Goal: Check status: Check status

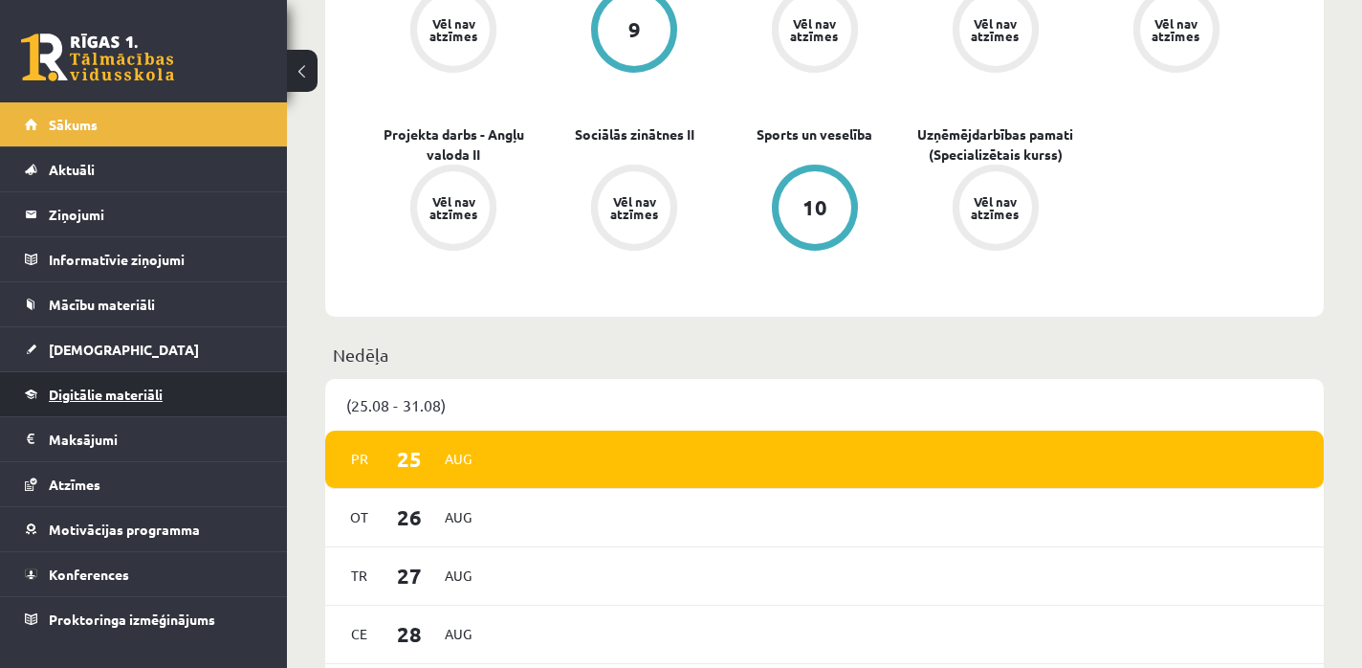
scroll to position [788, 0]
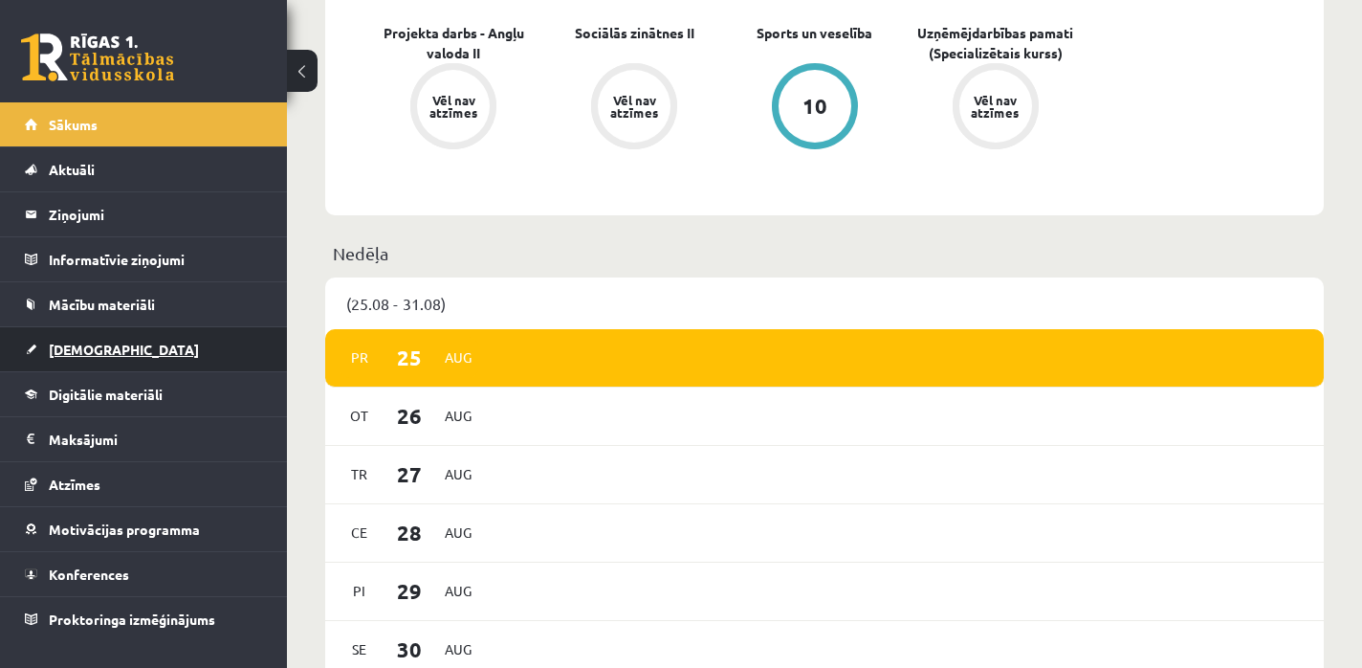
click at [66, 329] on link "[DEMOGRAPHIC_DATA]" at bounding box center [144, 349] width 238 height 44
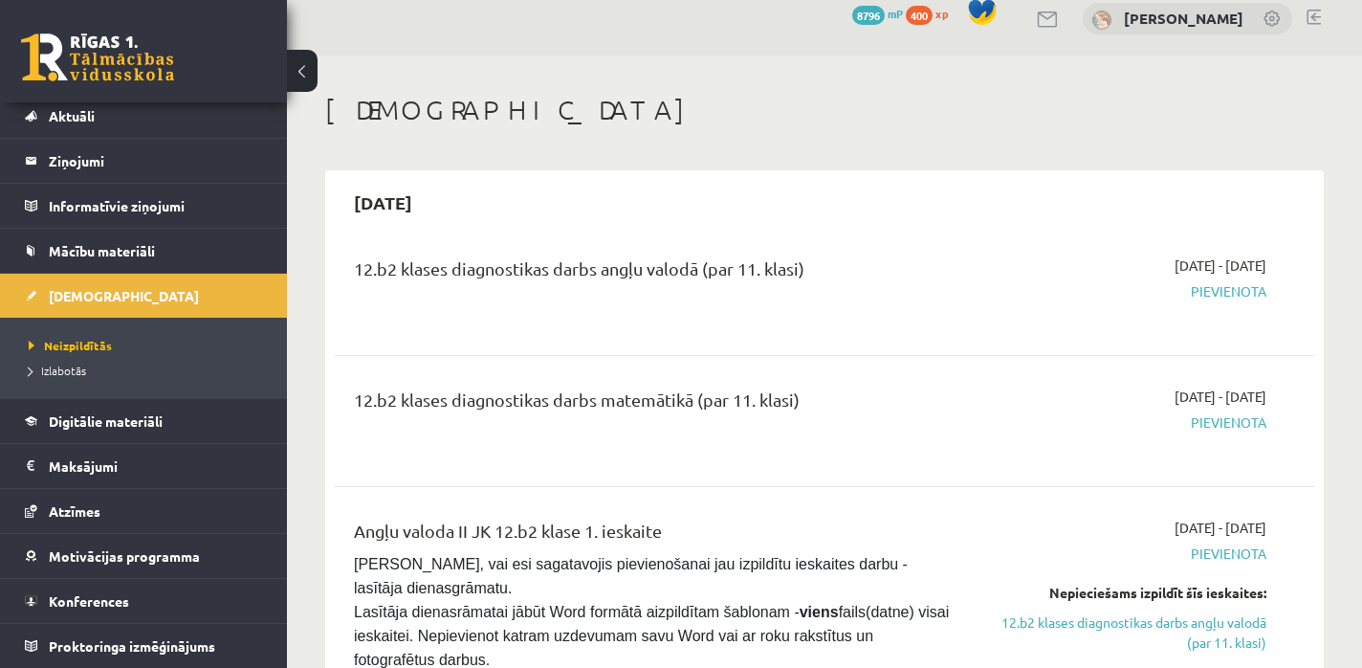
scroll to position [26, 0]
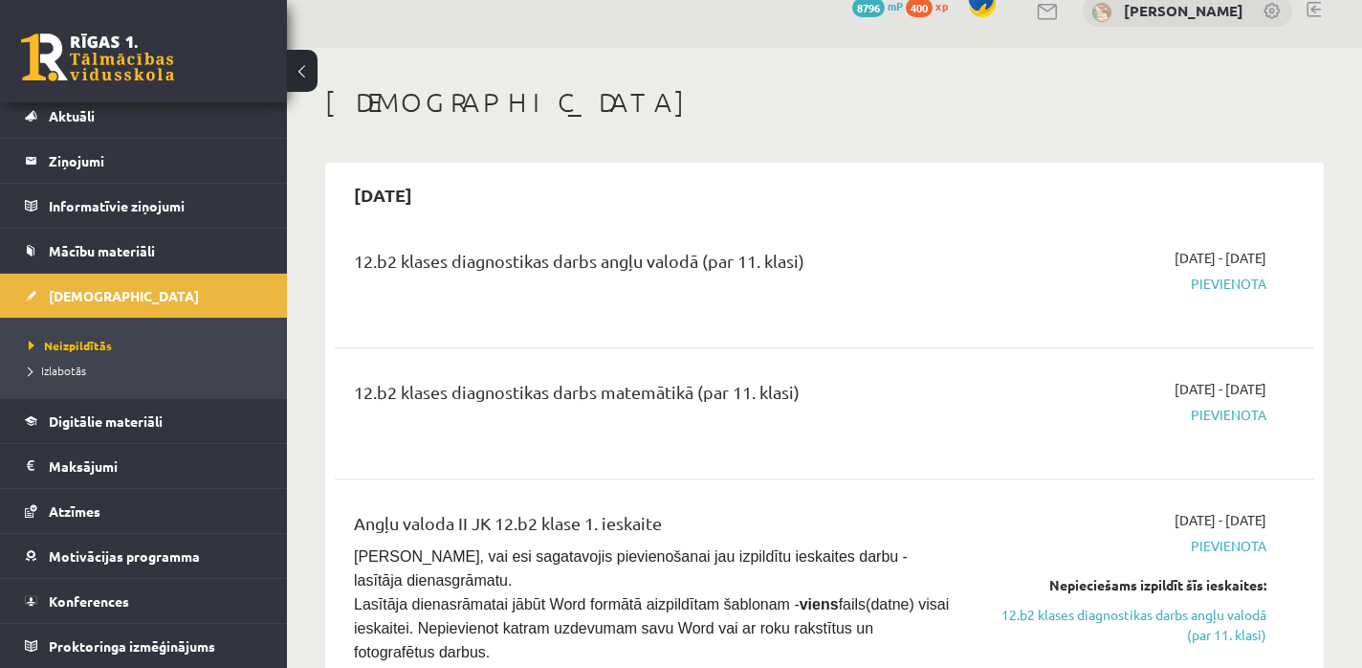
drag, startPoint x: 827, startPoint y: 255, endPoint x: 358, endPoint y: 248, distance: 469.7
click at [358, 248] on div "12.b2 klases diagnostikas darbs angļu valodā (par 11. klasi)" at bounding box center [653, 265] width 599 height 35
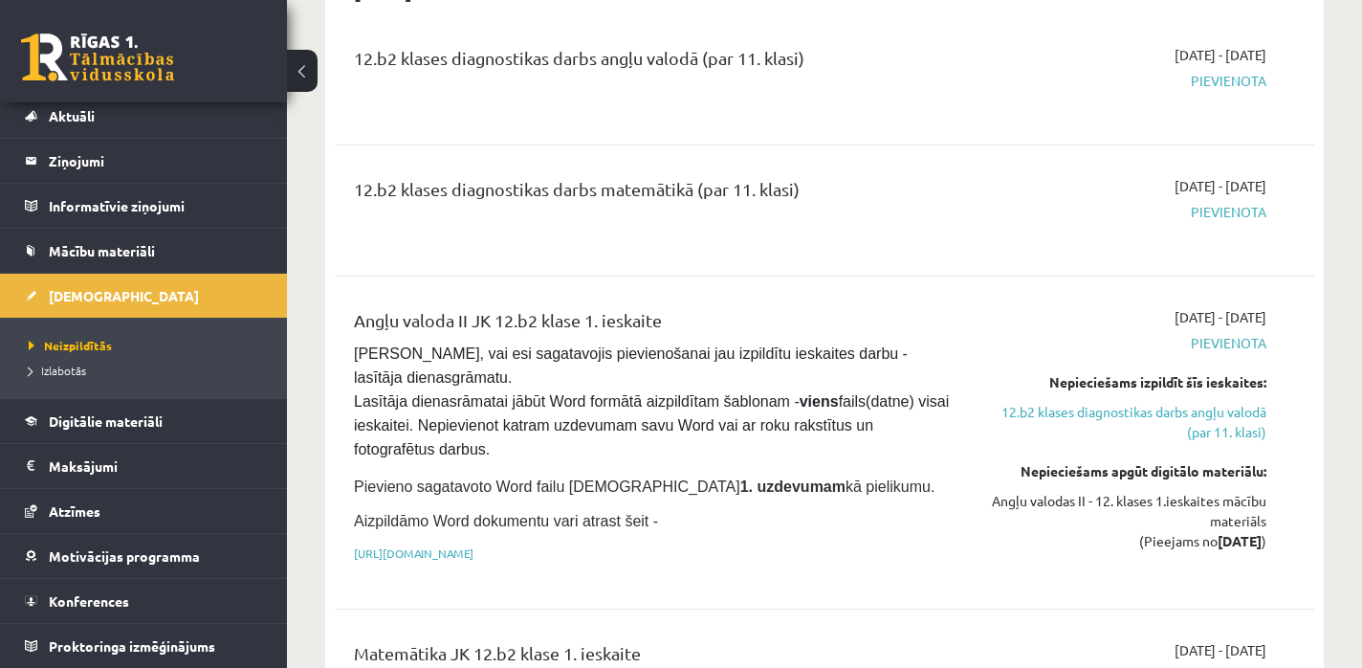
scroll to position [230, 0]
click at [1121, 412] on link "12.b2 klases diagnostikas darbs angļu valodā (par 11. klasi)" at bounding box center [1123, 421] width 285 height 40
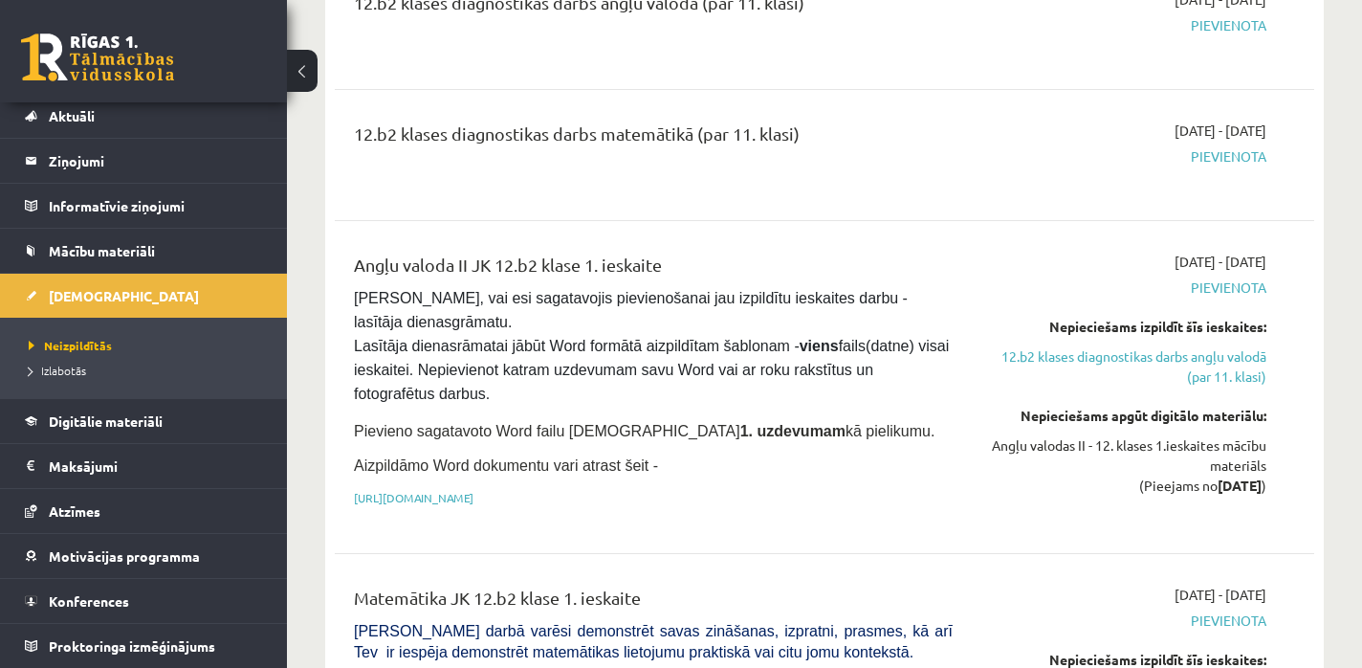
scroll to position [285, 0]
click at [1126, 417] on div "Nepieciešams apgūt digitālo materiālu:" at bounding box center [1123, 415] width 285 height 20
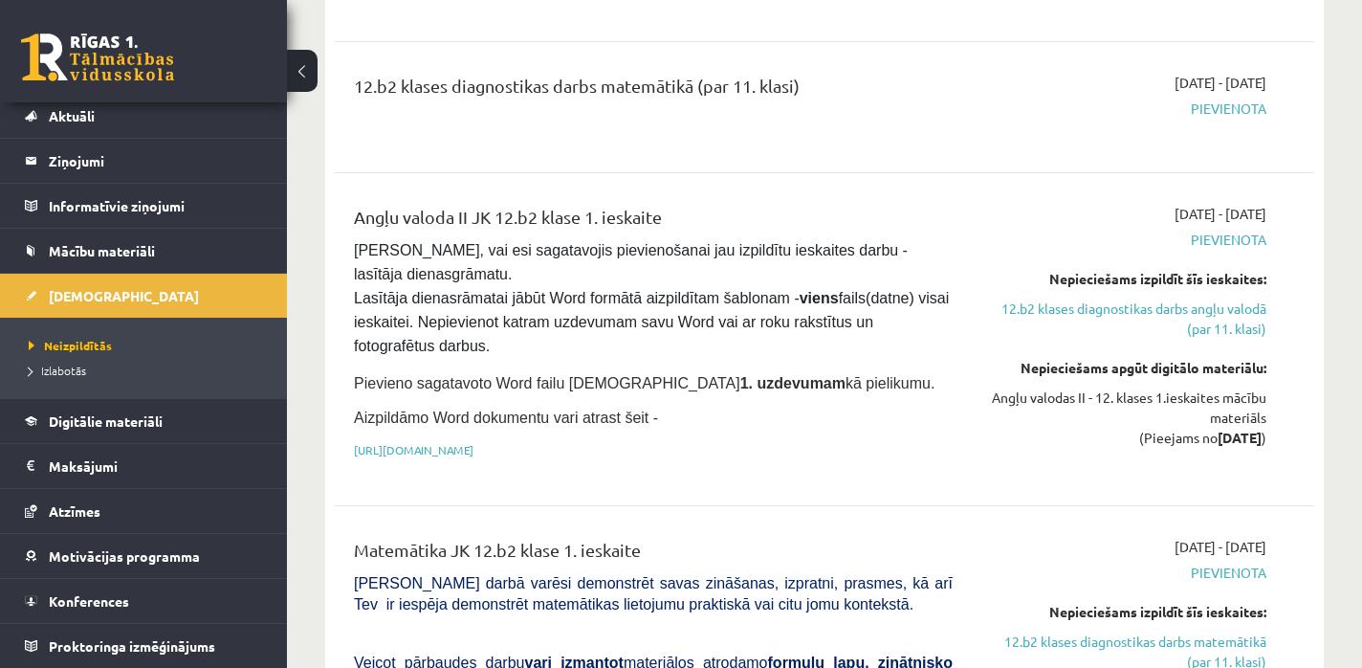
scroll to position [339, 0]
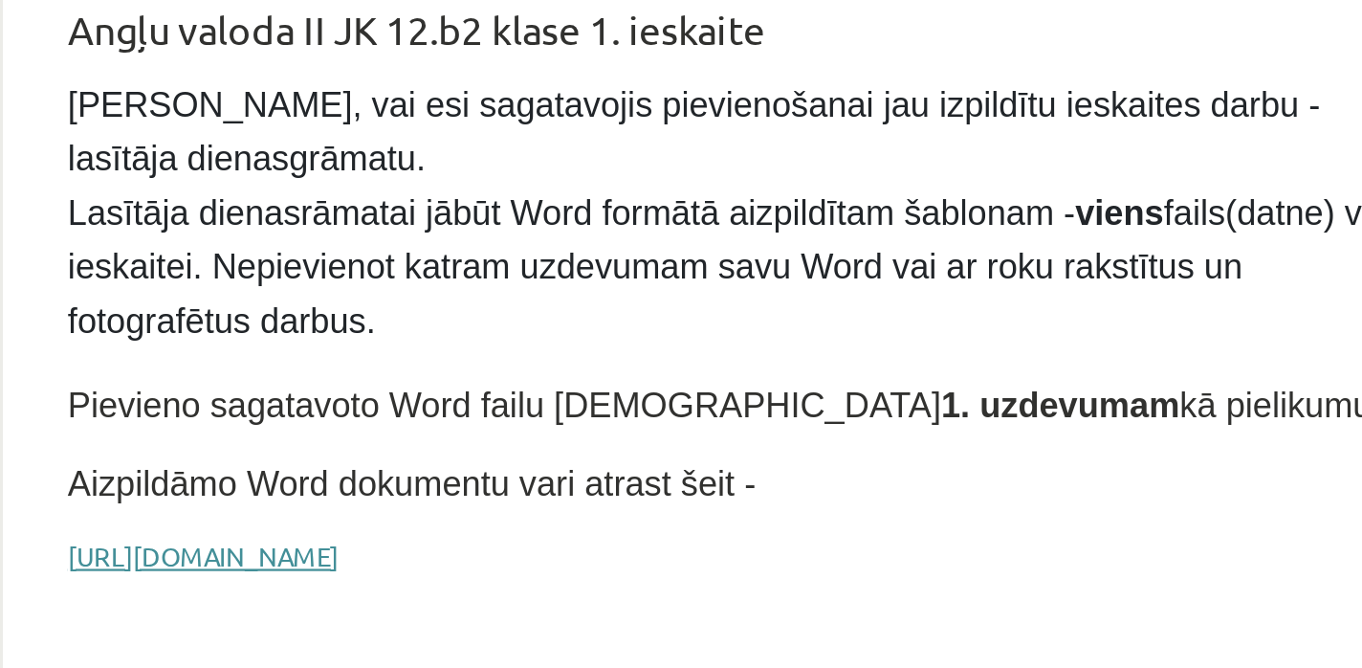
click at [473, 436] on link "[URL][DOMAIN_NAME]" at bounding box center [414, 442] width 120 height 15
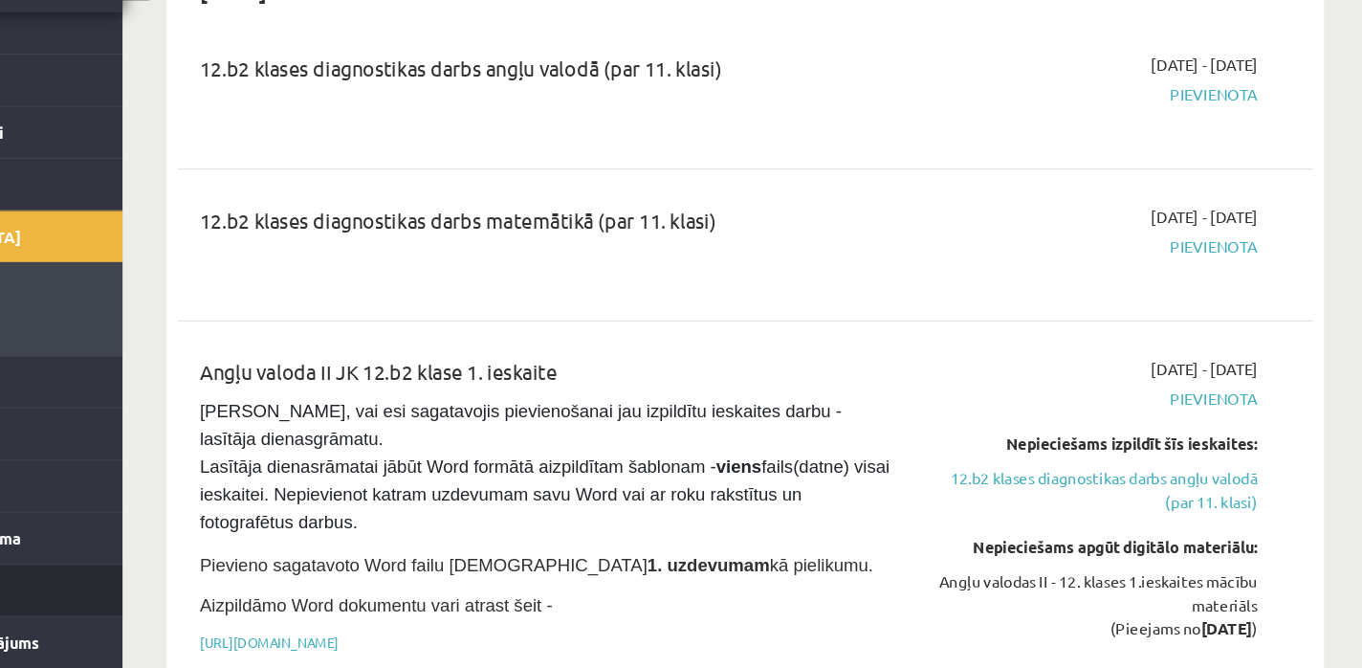
scroll to position [135, 0]
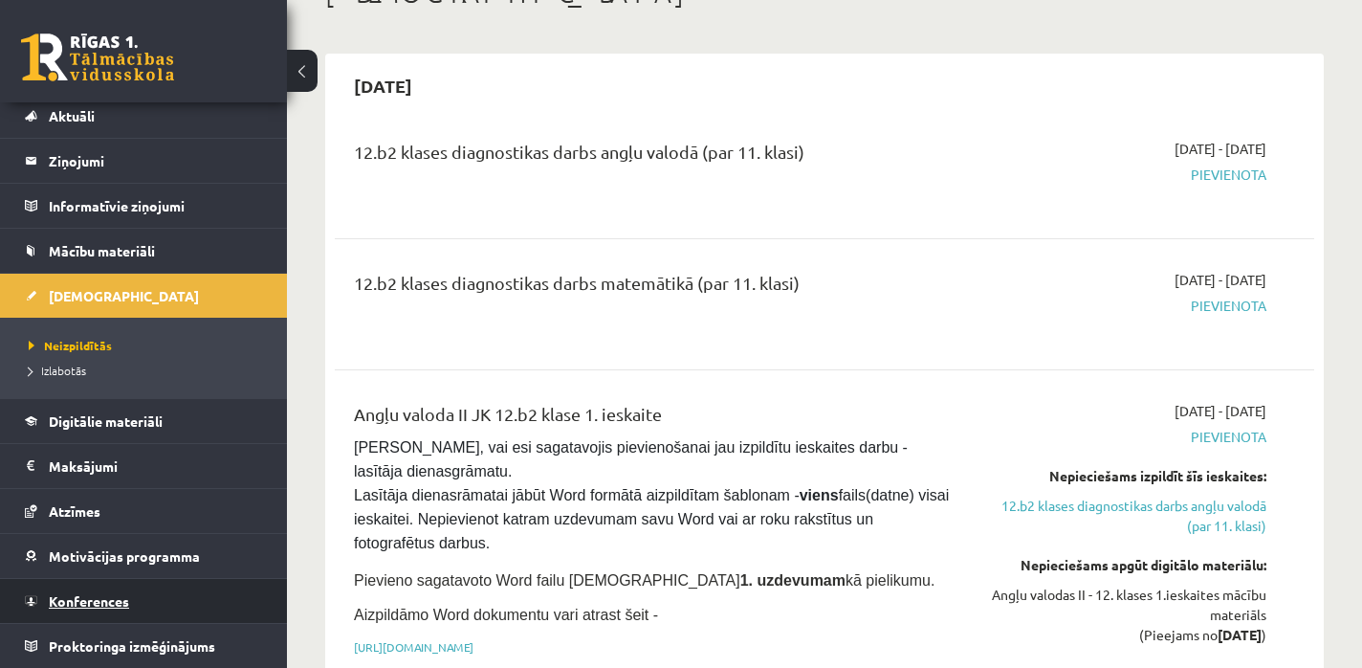
click at [99, 607] on link "Konferences" at bounding box center [144, 601] width 238 height 44
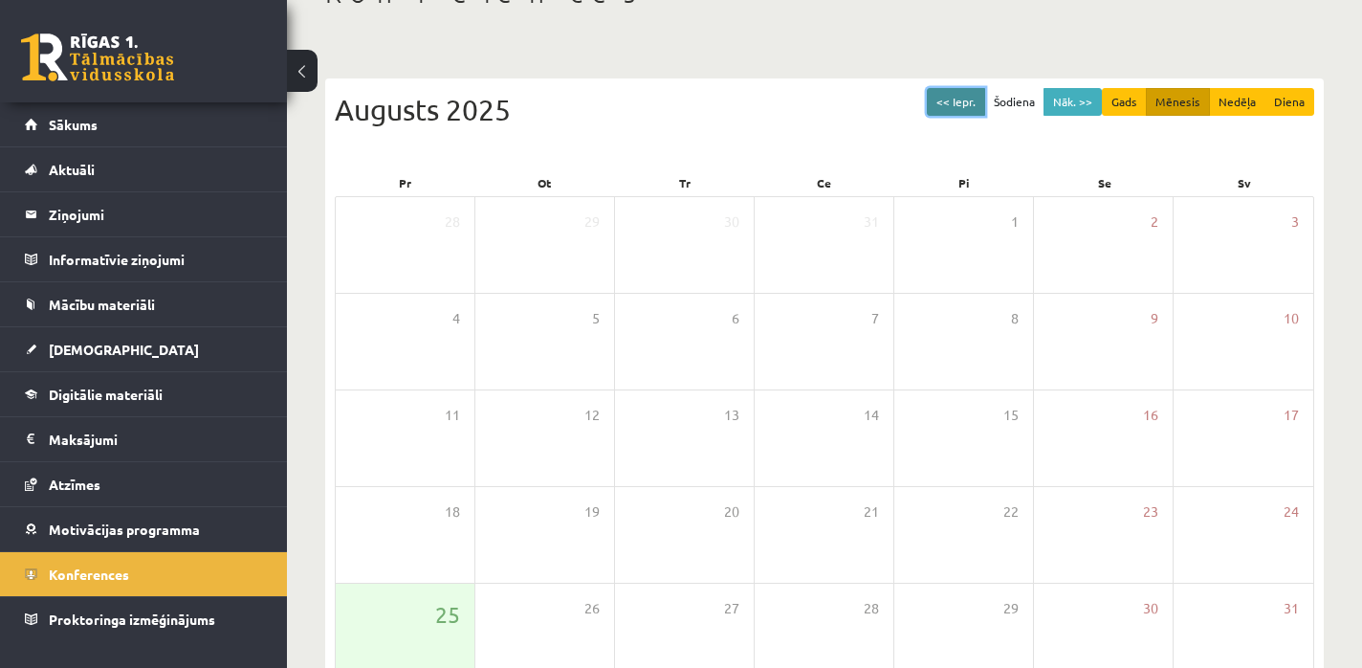
click at [985, 102] on button "<< Iepr." at bounding box center [956, 102] width 58 height 28
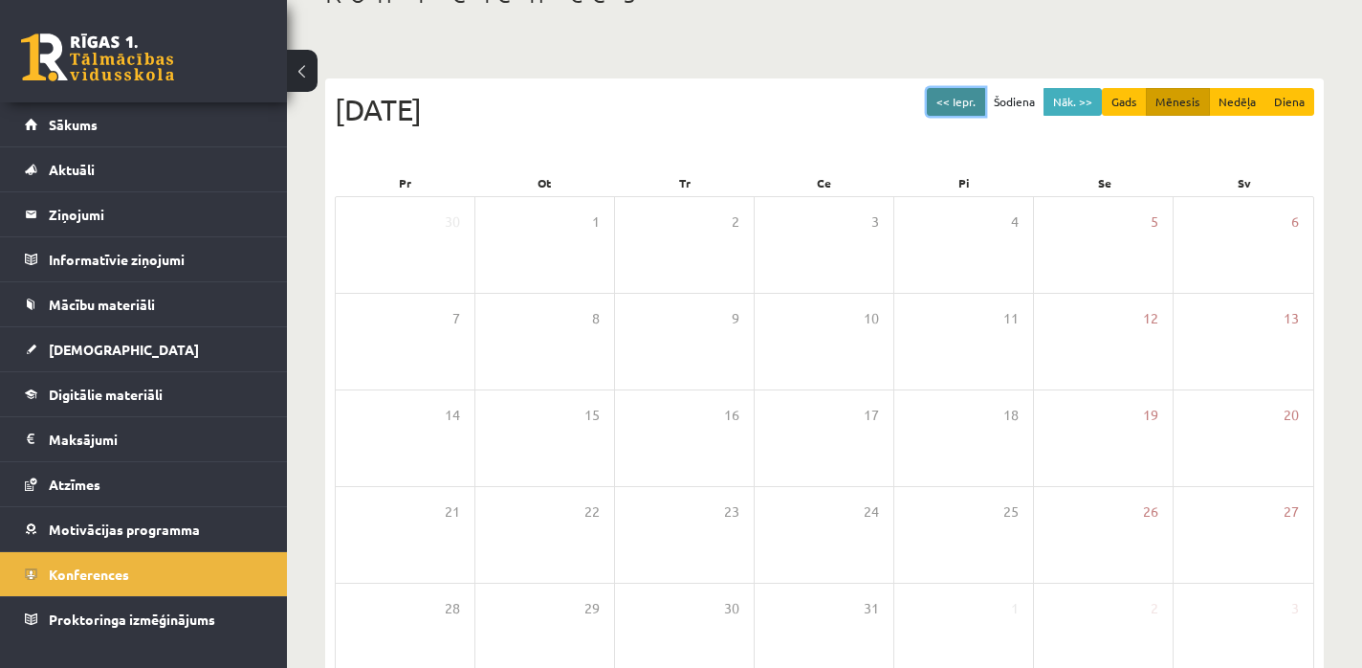
click at [985, 102] on button "<< Iepr." at bounding box center [956, 102] width 58 height 28
click at [976, 102] on button "<< Iepr." at bounding box center [956, 102] width 58 height 28
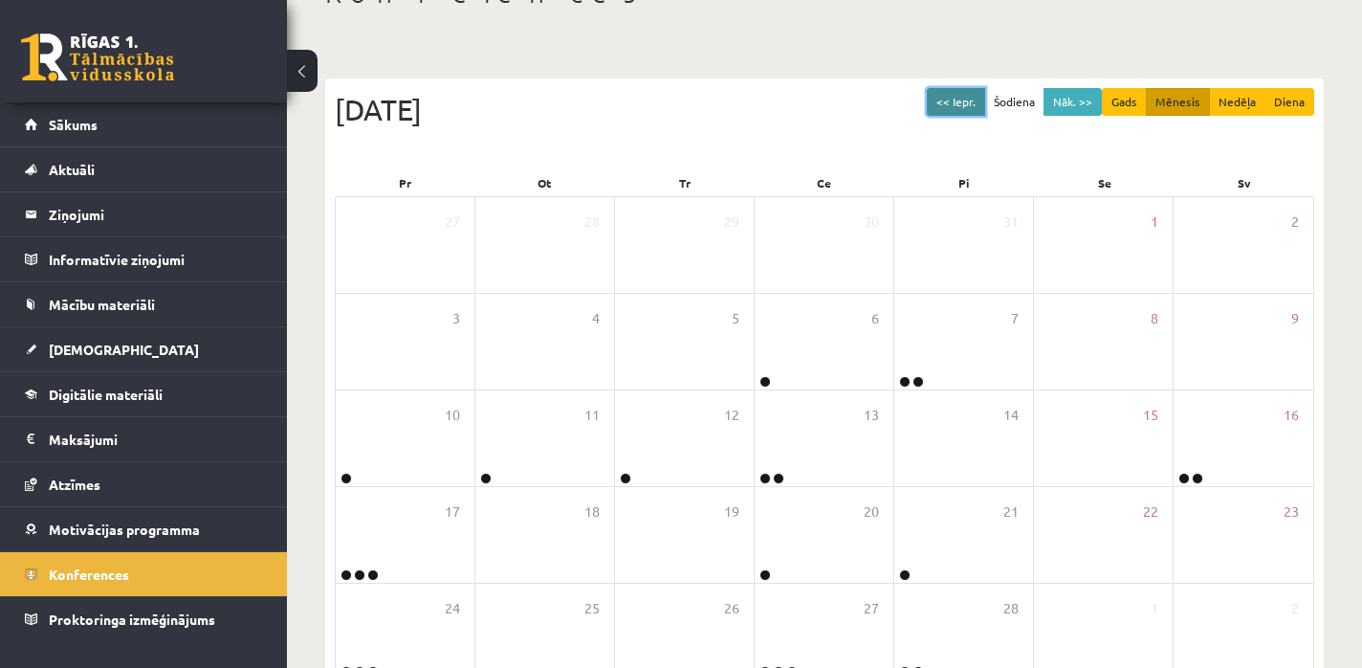
click at [976, 102] on button "<< Iepr." at bounding box center [956, 102] width 58 height 28
click at [991, 101] on button "Šodiena" at bounding box center [1014, 102] width 60 height 28
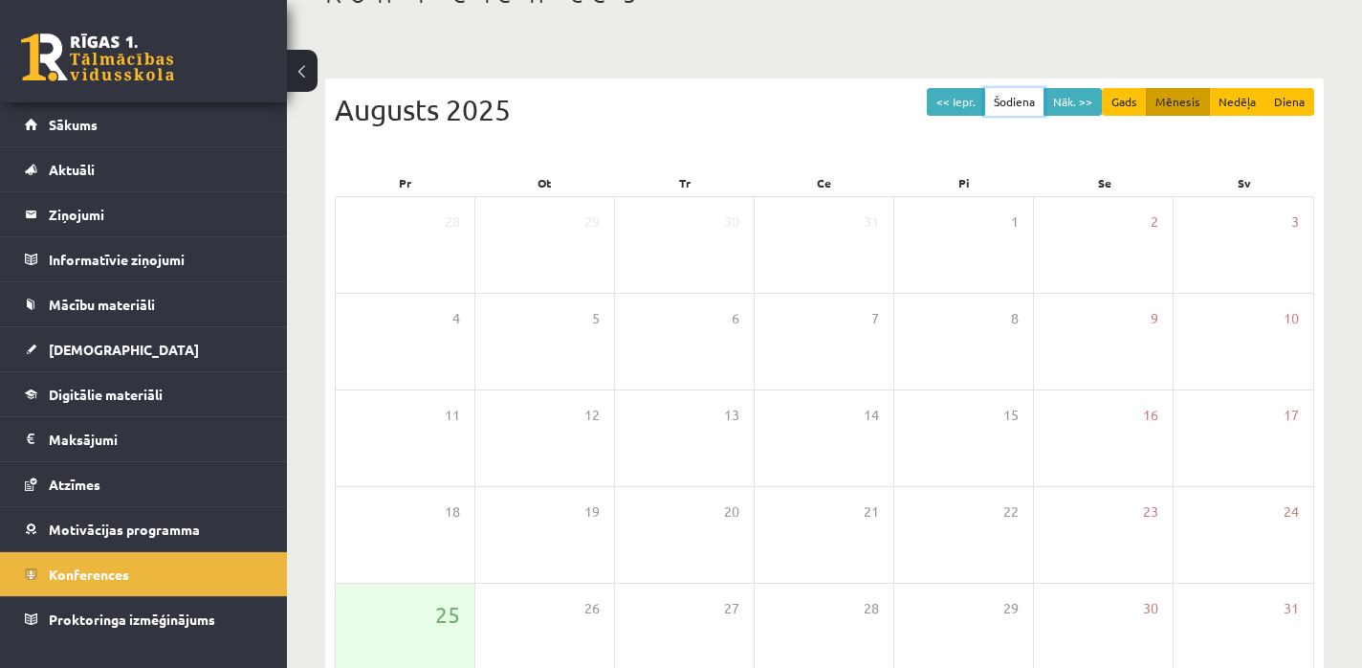
click at [991, 101] on button "Šodiena" at bounding box center [1014, 102] width 60 height 28
click at [967, 99] on button "<< Iepr." at bounding box center [956, 102] width 58 height 28
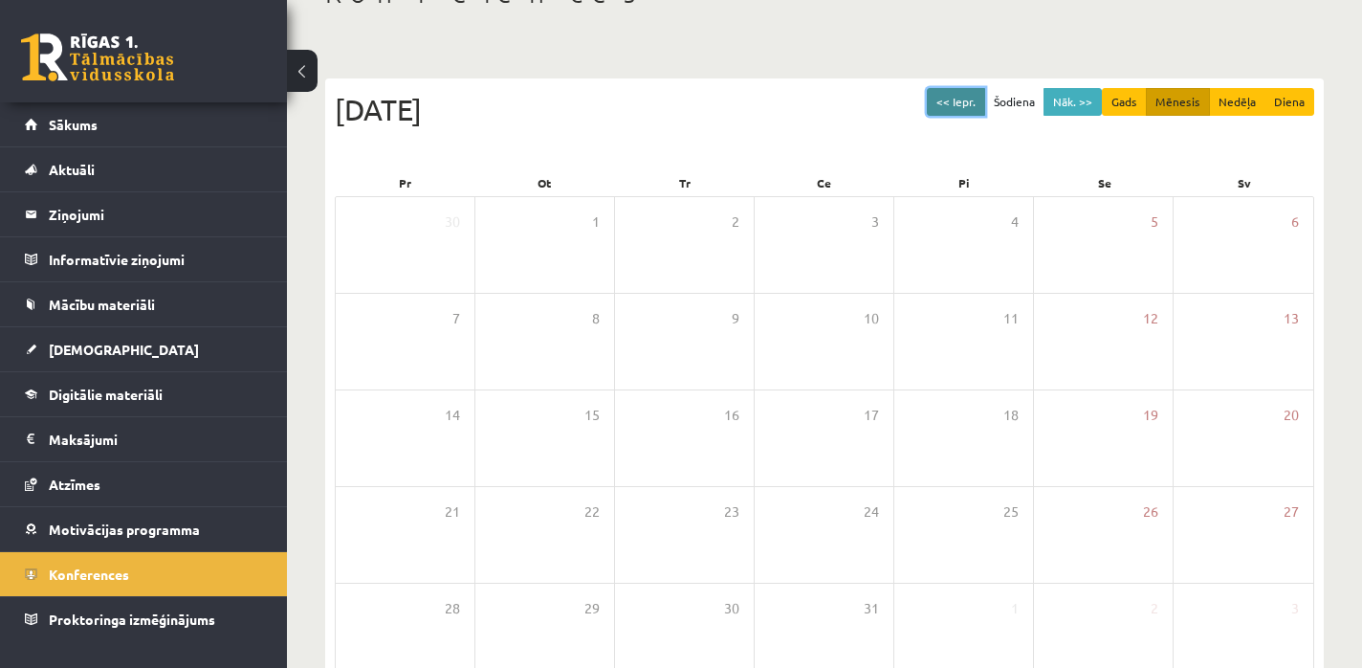
click at [967, 99] on button "<< Iepr." at bounding box center [956, 102] width 58 height 28
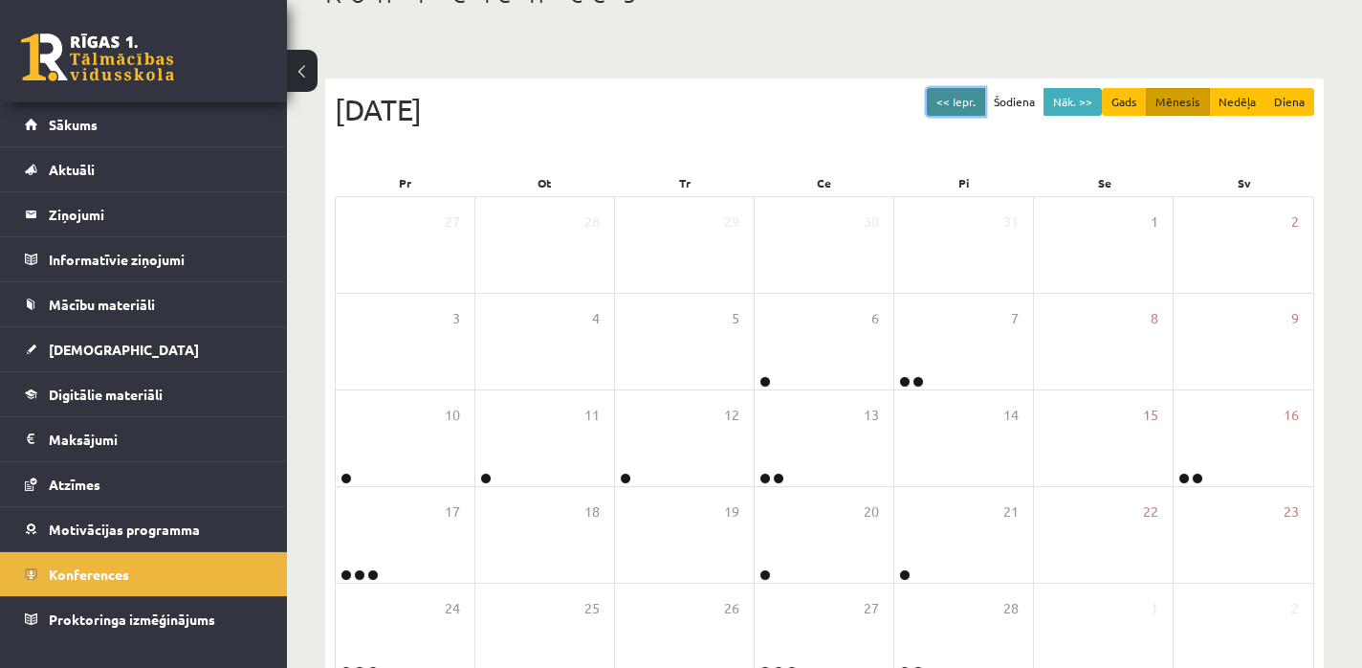
click at [967, 99] on button "<< Iepr." at bounding box center [956, 102] width 58 height 28
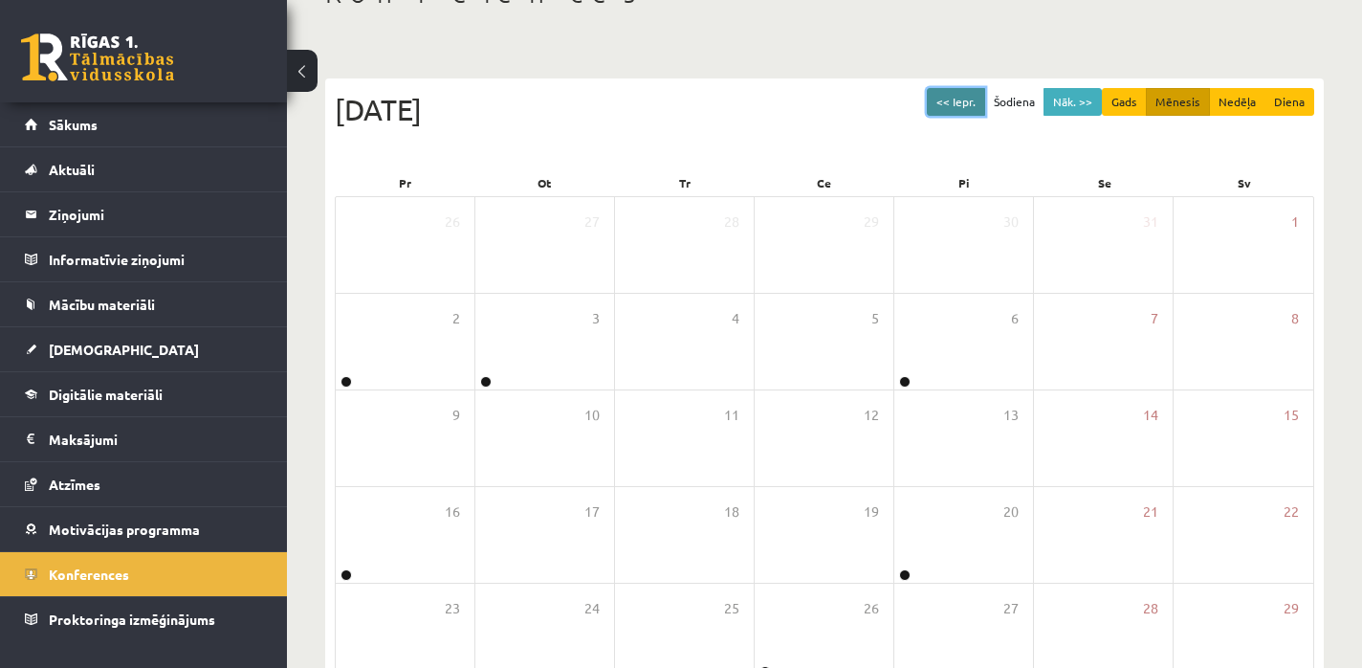
click at [967, 99] on button "<< Iepr." at bounding box center [956, 102] width 58 height 28
click at [1085, 97] on button "Nāk. >>" at bounding box center [1072, 102] width 58 height 28
click at [1084, 96] on button "Nāk. >>" at bounding box center [1072, 102] width 58 height 28
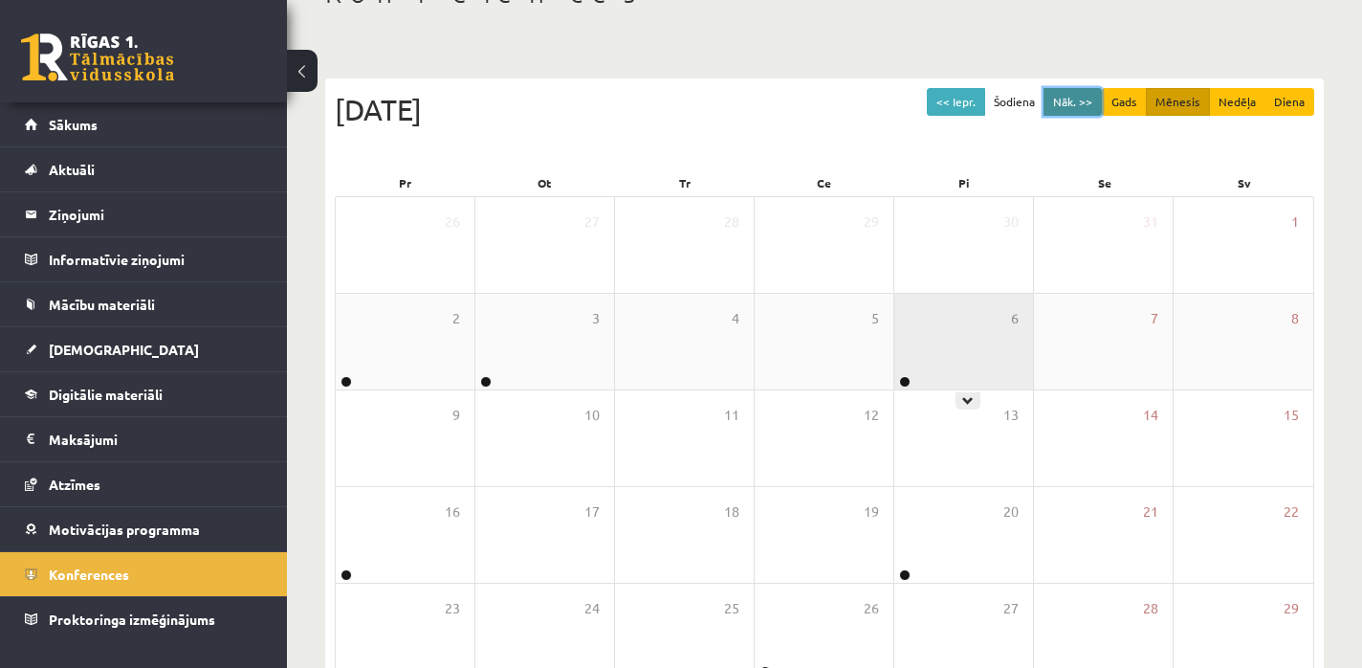
scroll to position [342, 0]
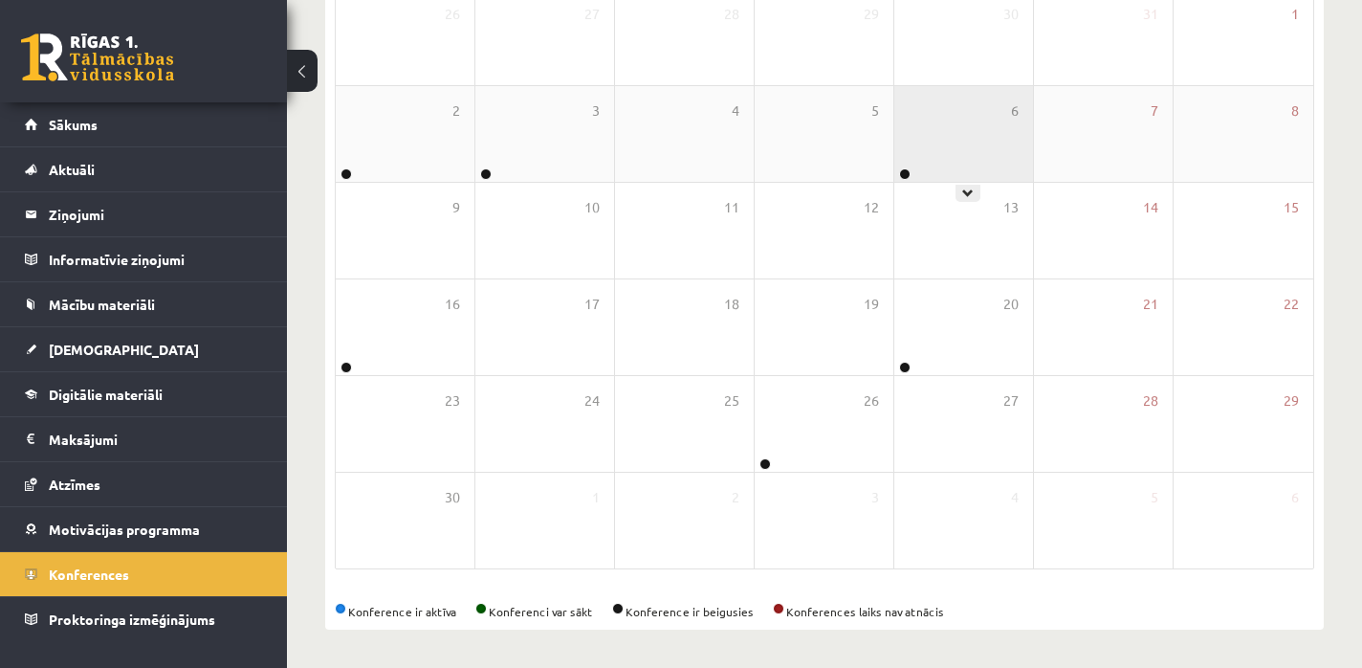
click at [926, 147] on div "6" at bounding box center [963, 134] width 139 height 96
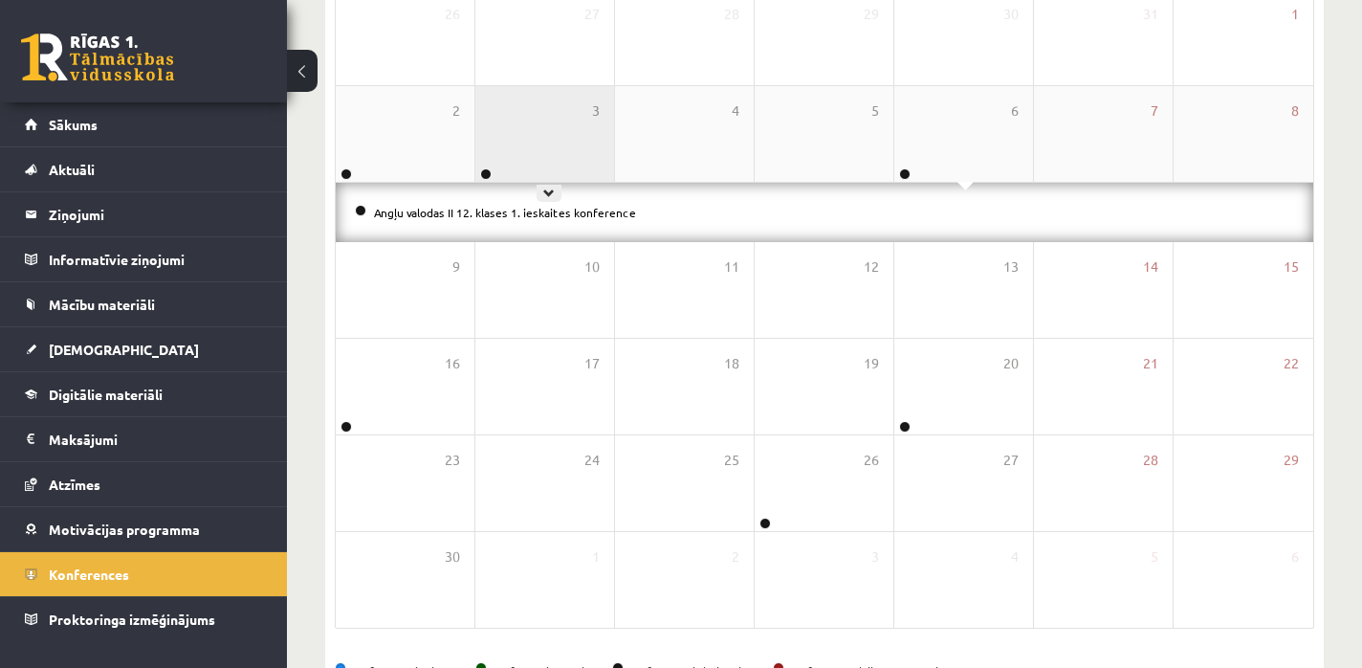
click at [535, 147] on div "3" at bounding box center [544, 134] width 139 height 96
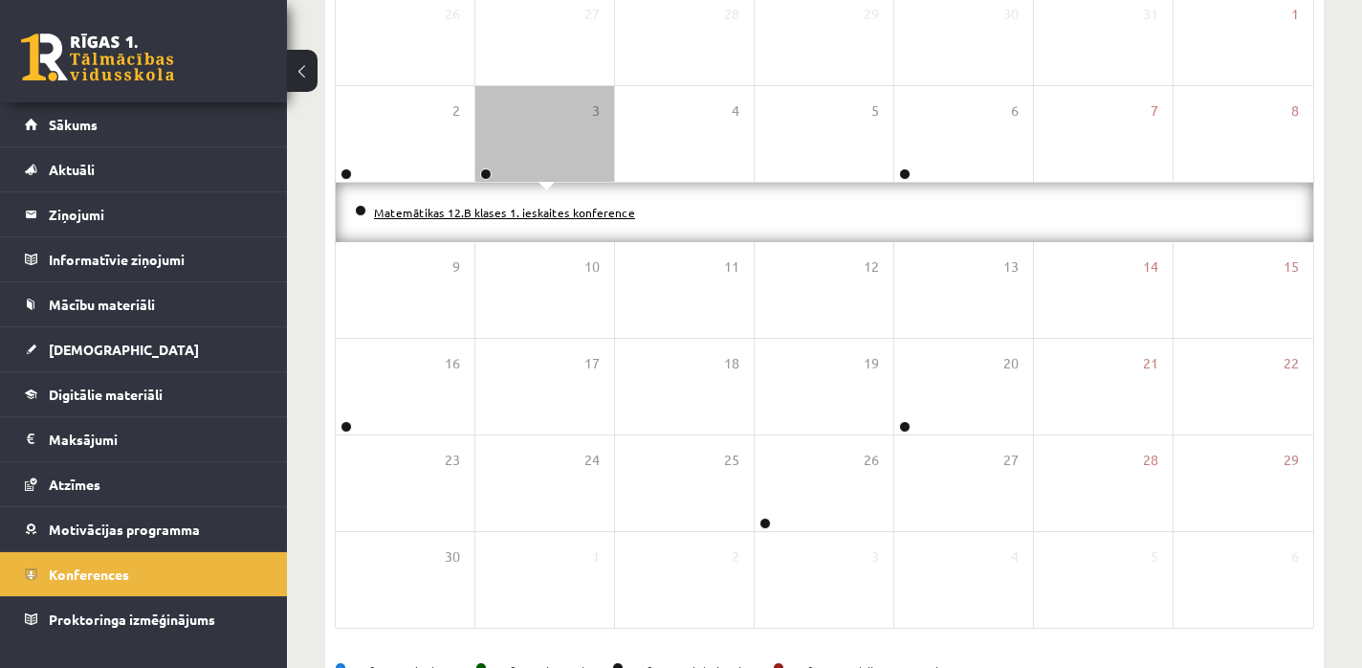
click at [575, 213] on link "Matemātikas 12.B klases 1. ieskaites konference" at bounding box center [504, 212] width 261 height 15
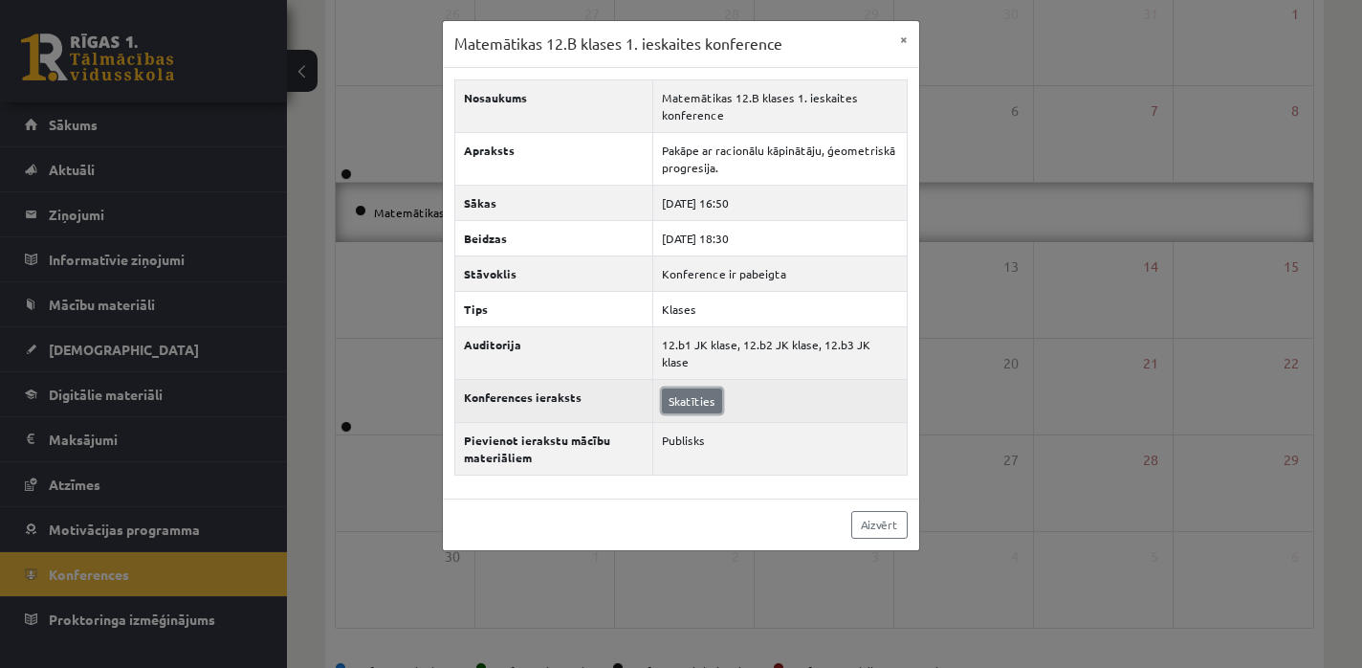
click at [683, 388] on link "Skatīties" at bounding box center [692, 400] width 60 height 25
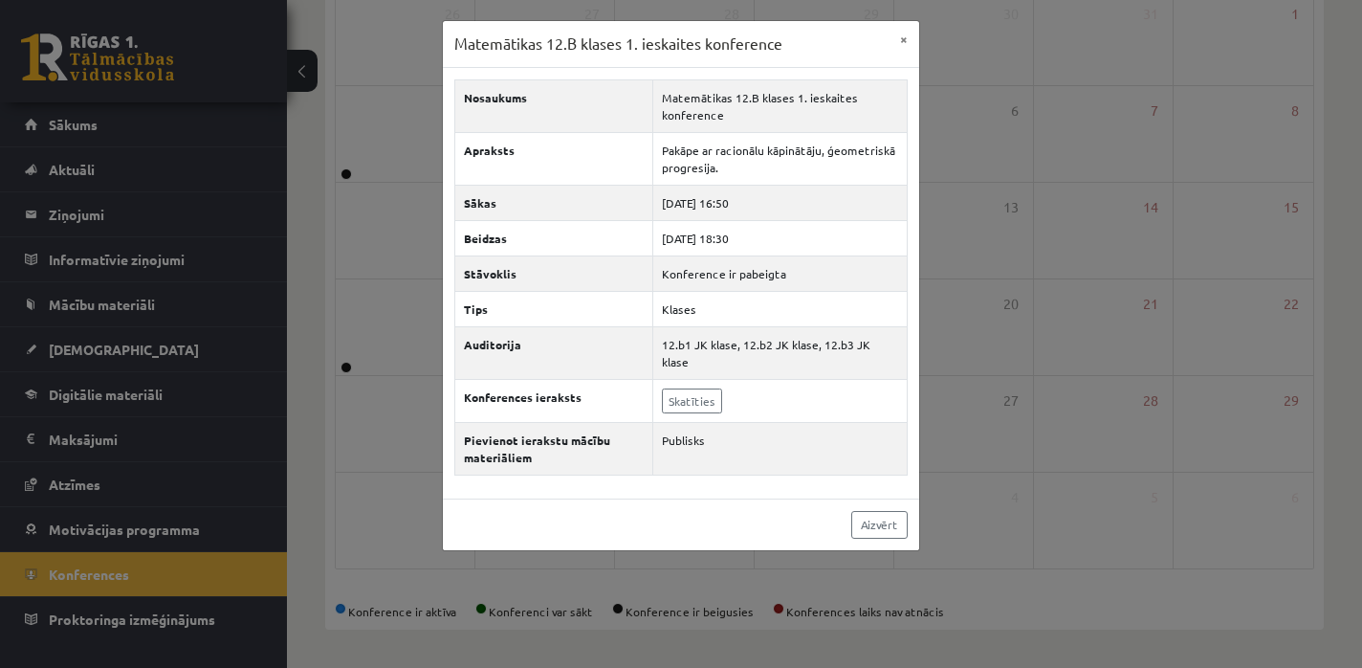
click at [1154, 253] on div "Matemātikas 12.B klases 1. ieskaites konference × Nosaukums Matemātikas 12.B kl…" at bounding box center [681, 334] width 1362 height 668
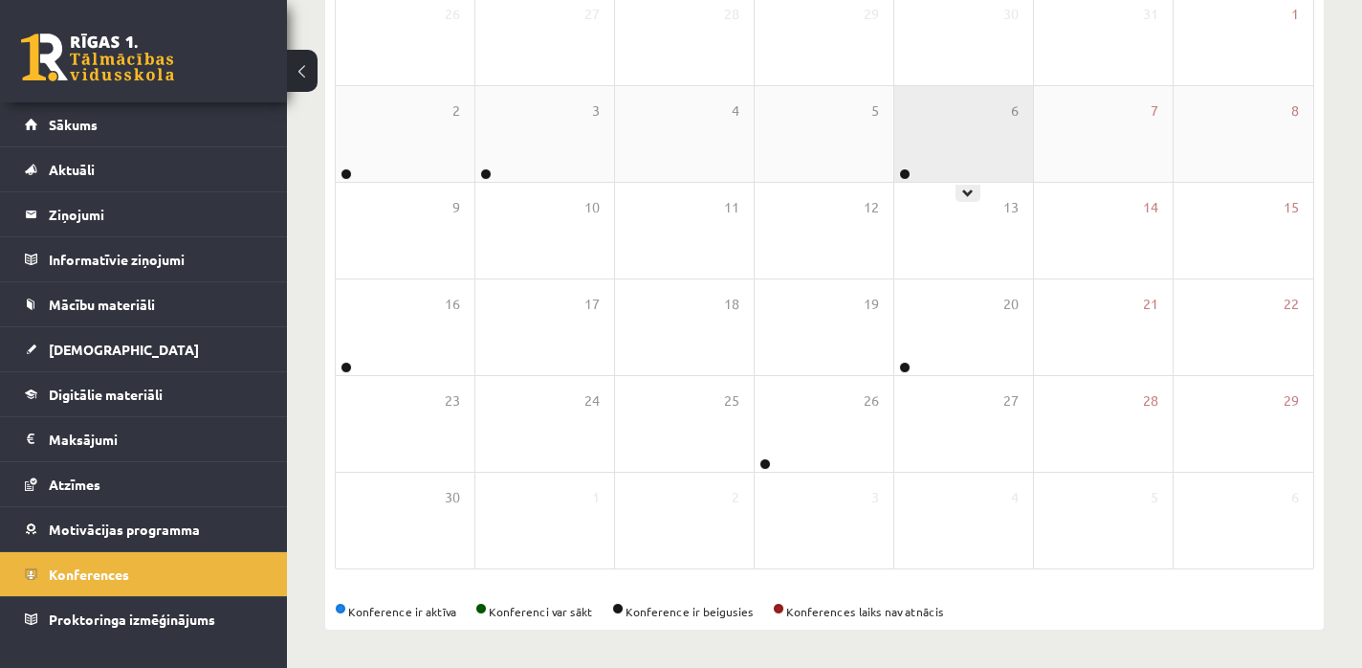
click at [925, 130] on div "6" at bounding box center [963, 134] width 139 height 96
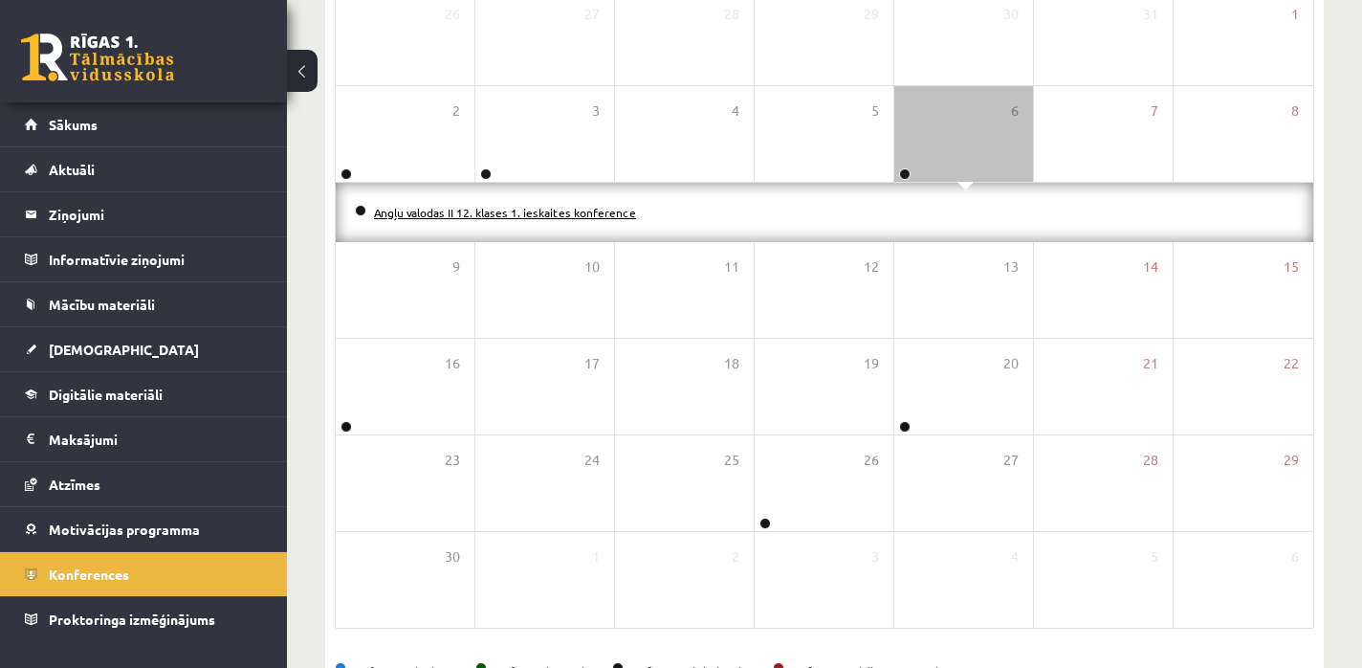
click at [618, 213] on link "Angļu valodas II 12. klases 1. ieskaites konference" at bounding box center [505, 212] width 262 height 15
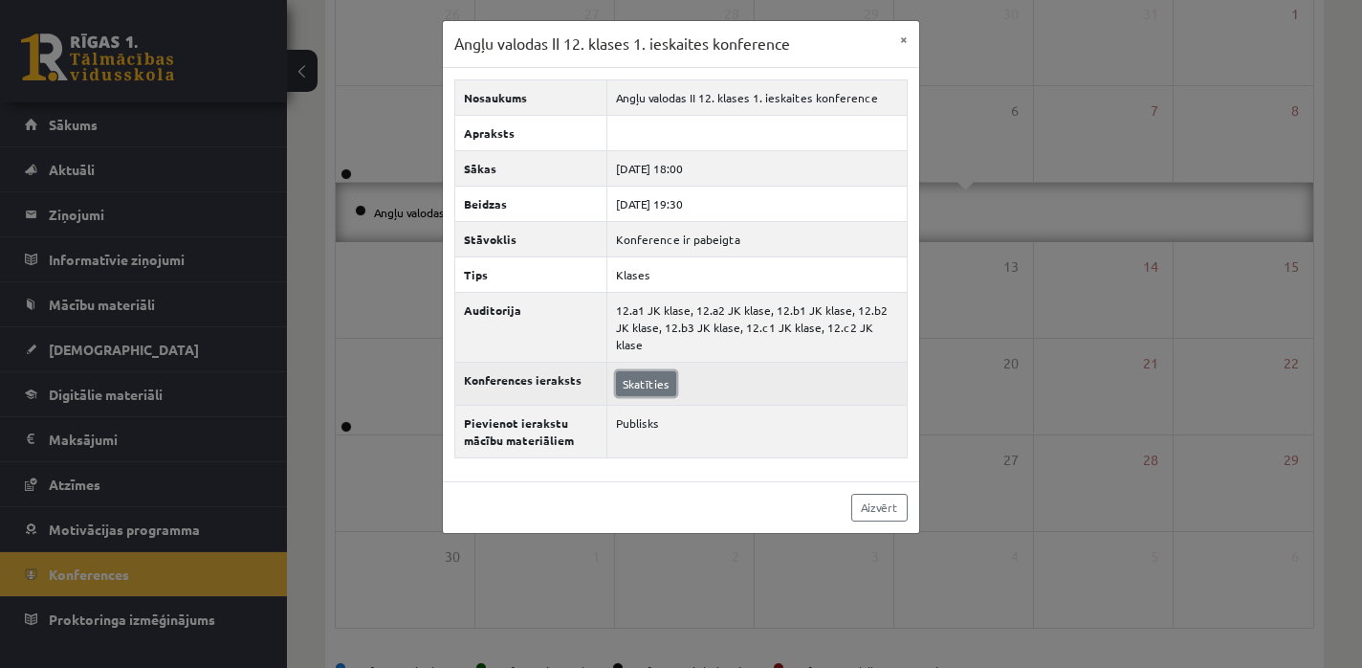
click at [633, 371] on link "Skatīties" at bounding box center [646, 383] width 60 height 25
